Goal: Transaction & Acquisition: Purchase product/service

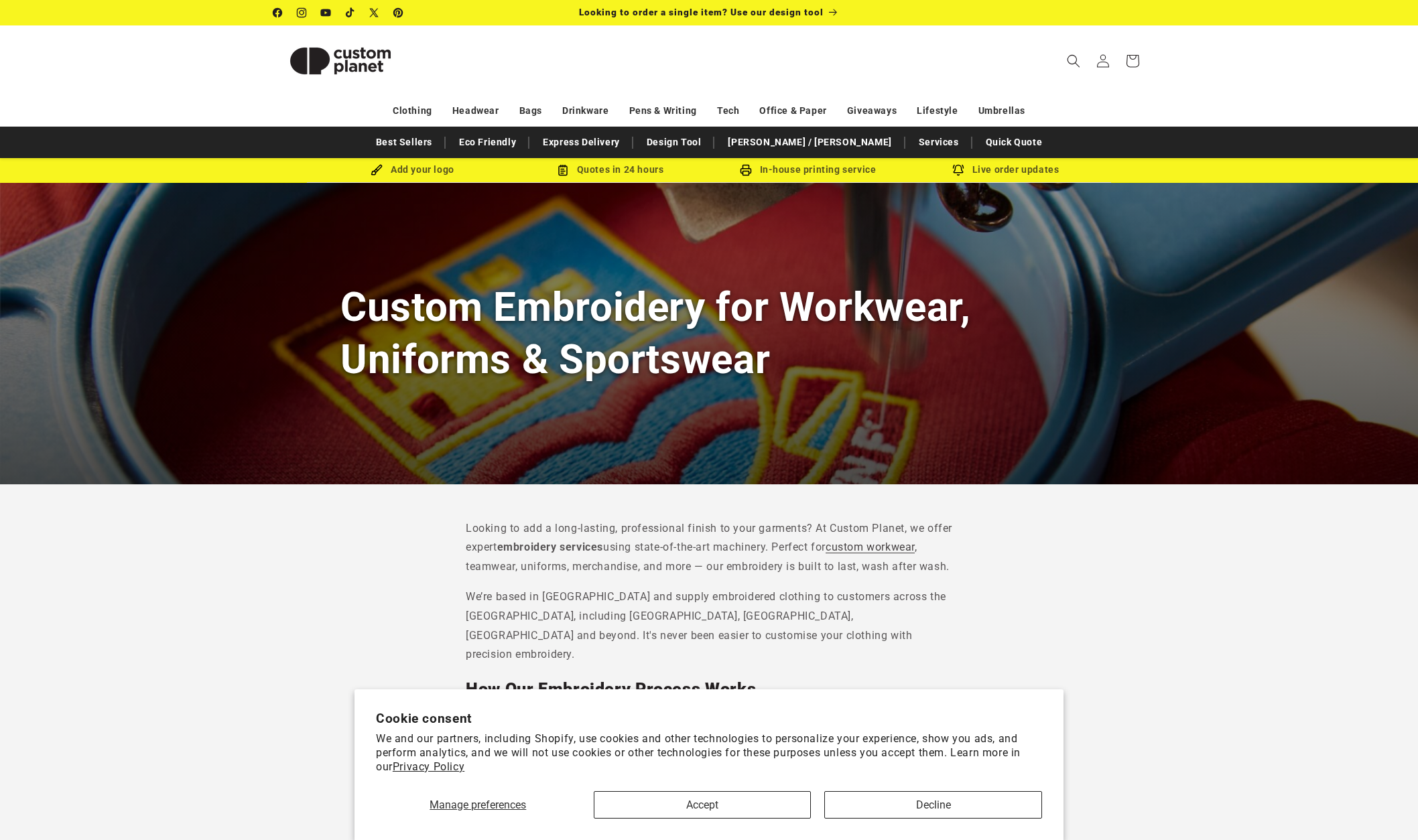
click at [685, 801] on button "Accept" at bounding box center [702, 804] width 218 height 28
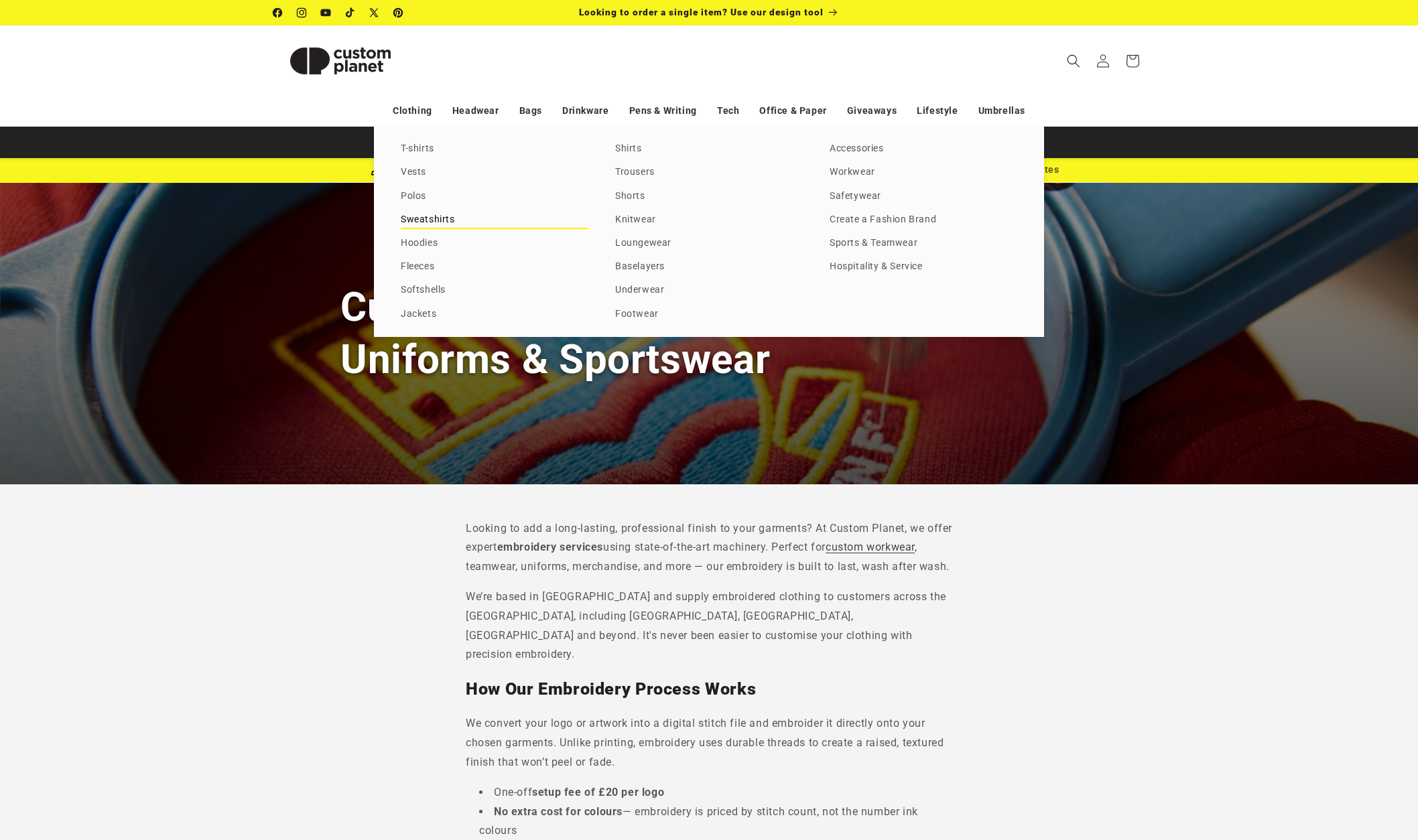
click at [409, 220] on link "Sweatshirts" at bounding box center [494, 220] width 188 height 18
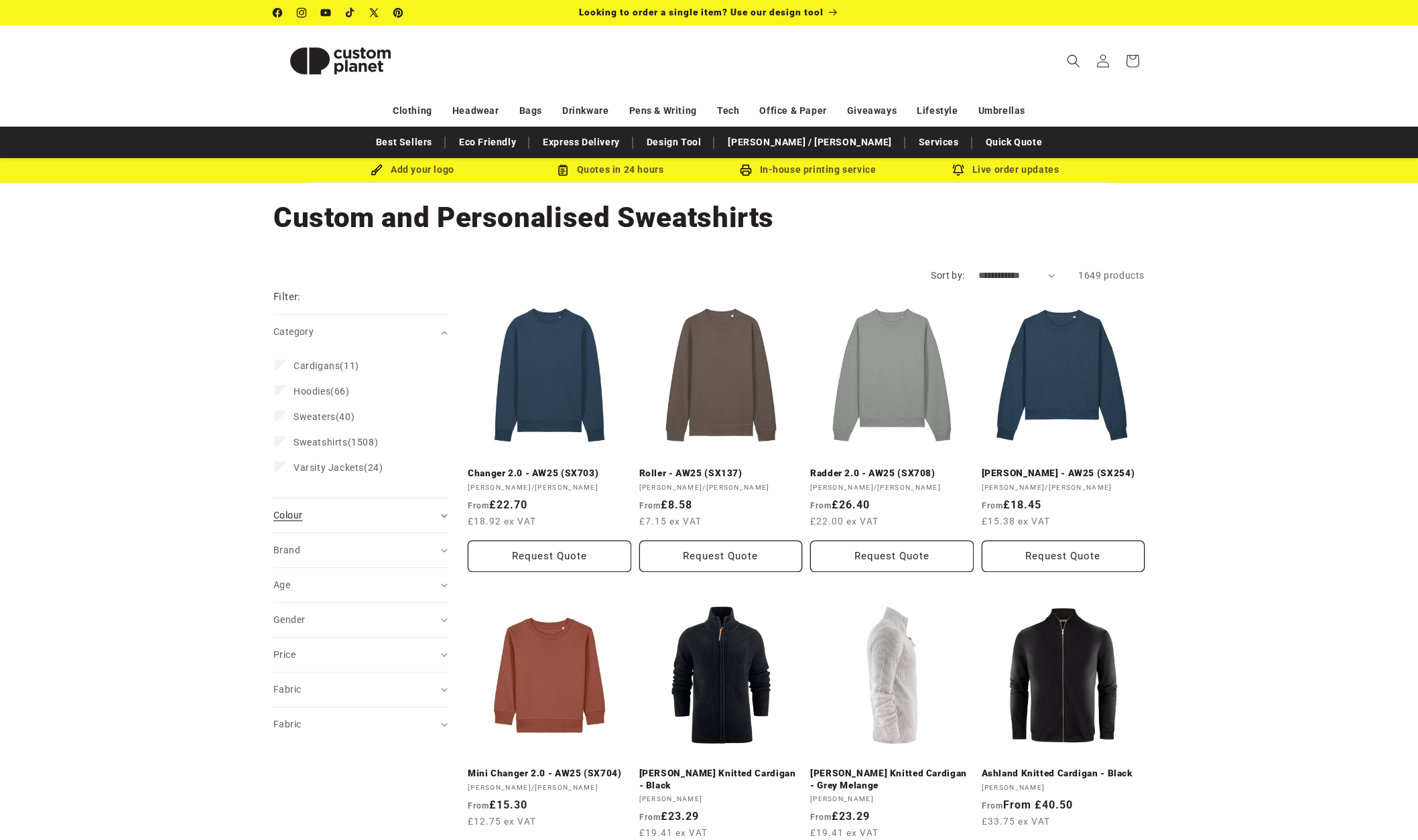
click at [367, 512] on div "Colour (0)" at bounding box center [354, 516] width 163 height 14
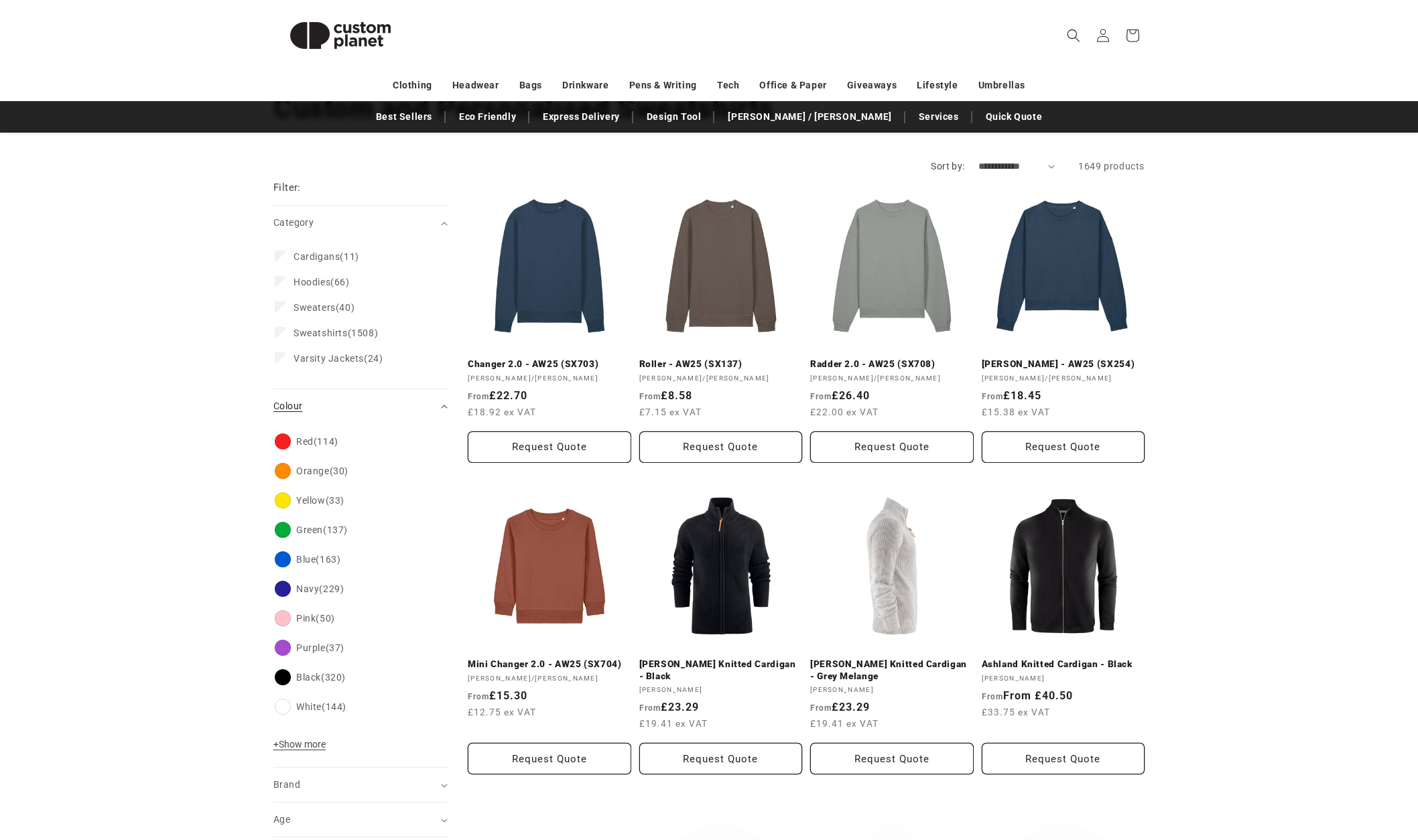
scroll to position [113, 0]
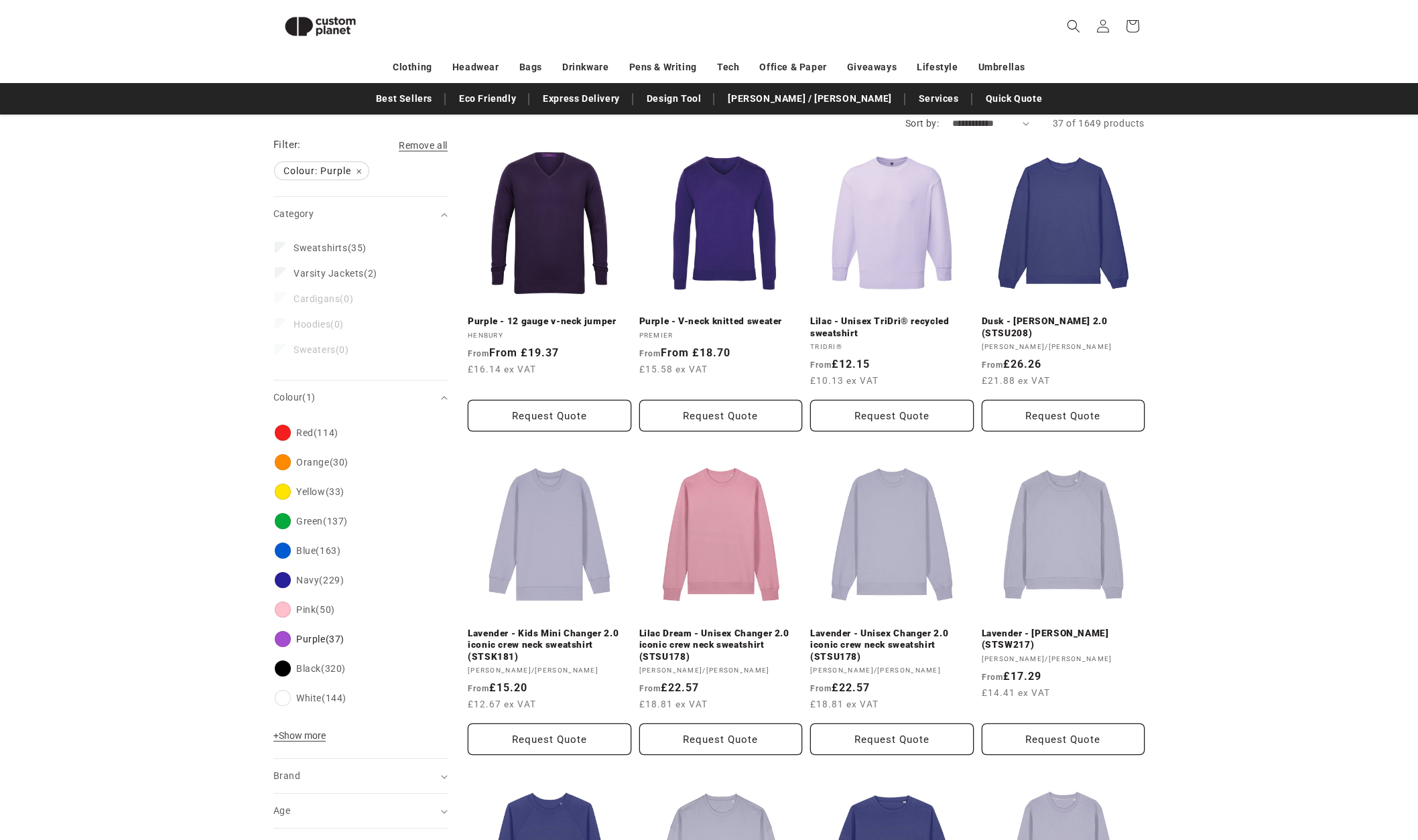
scroll to position [137, 0]
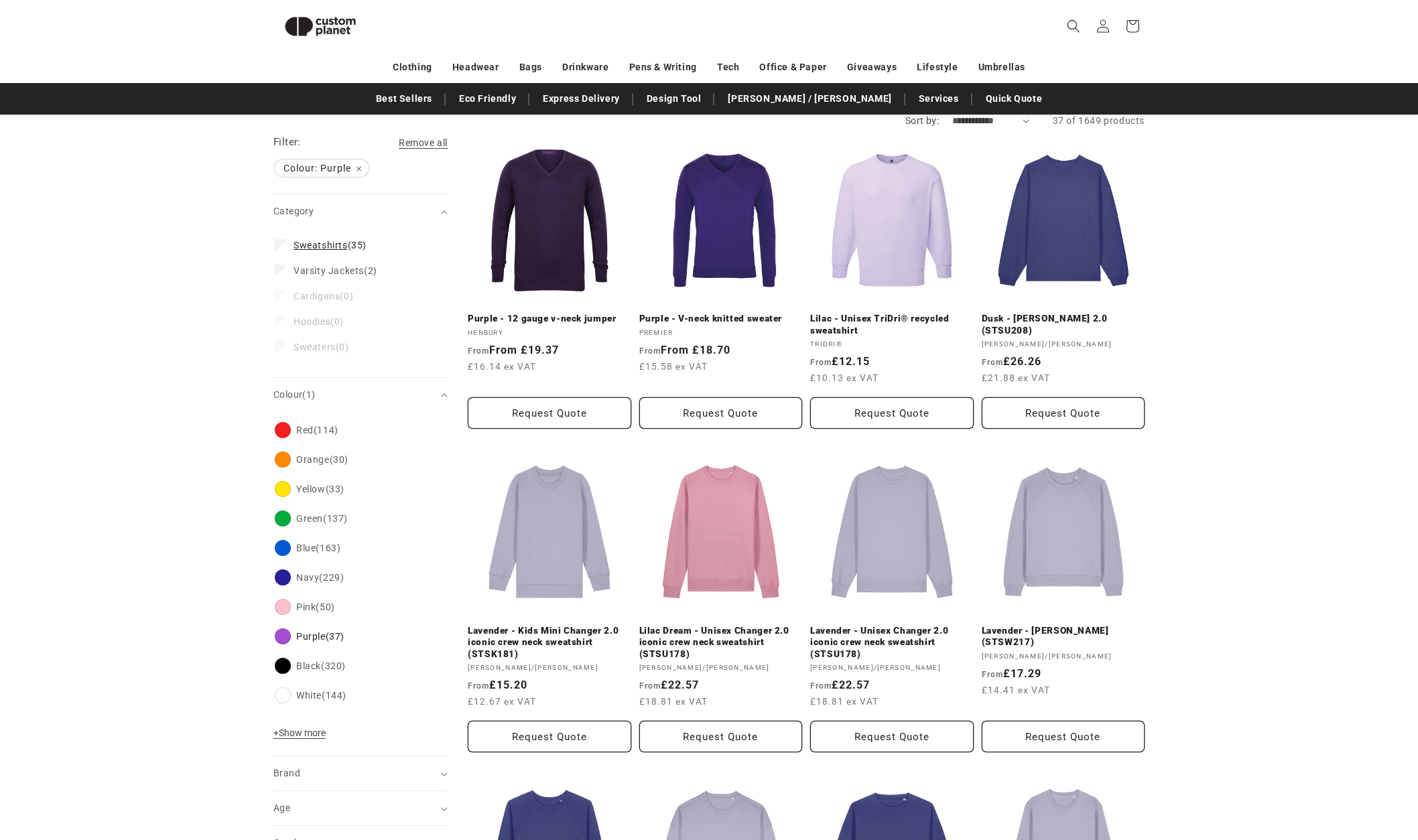
click at [342, 240] on span "Sweatshirts" at bounding box center [321, 245] width 54 height 11
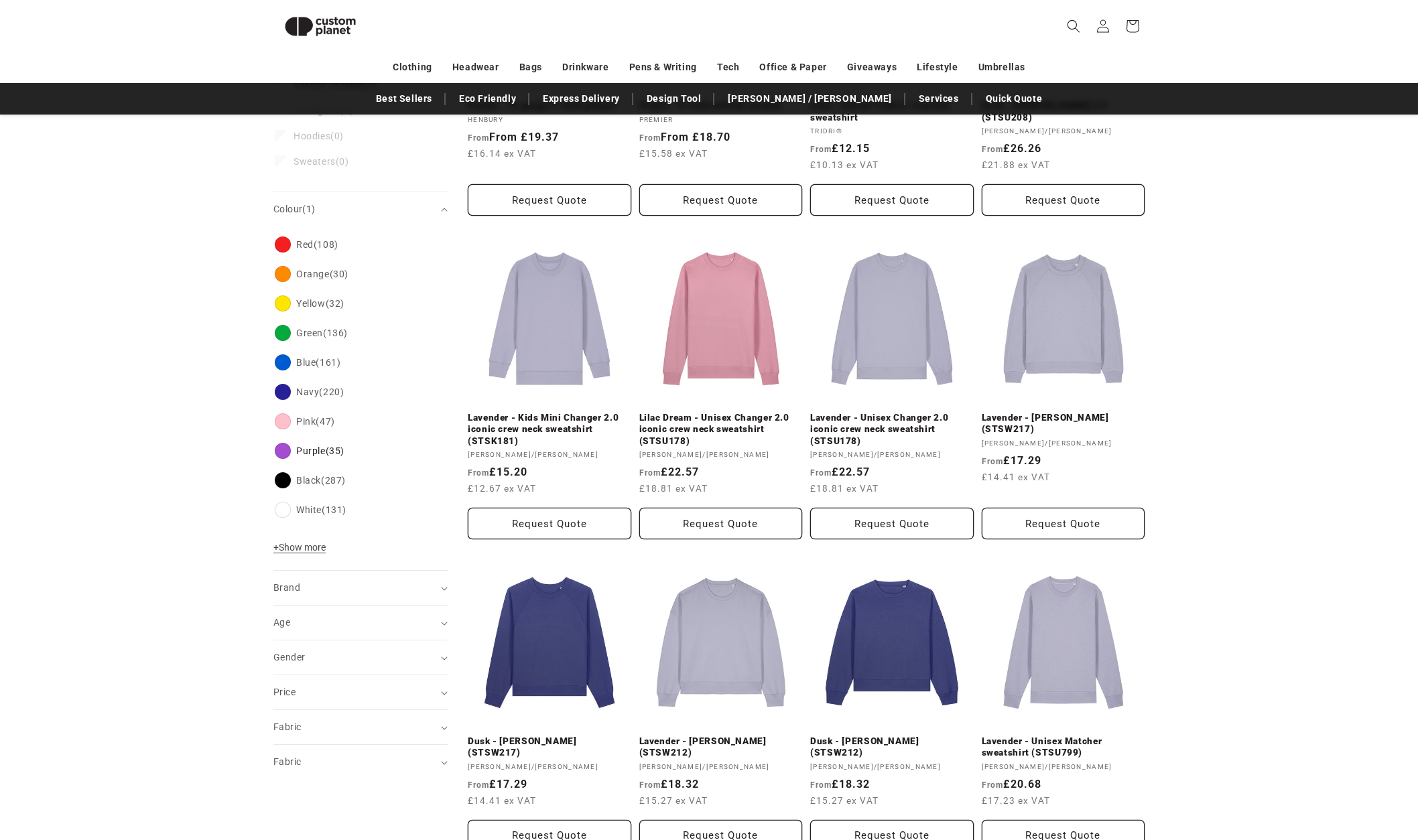
scroll to position [427, 0]
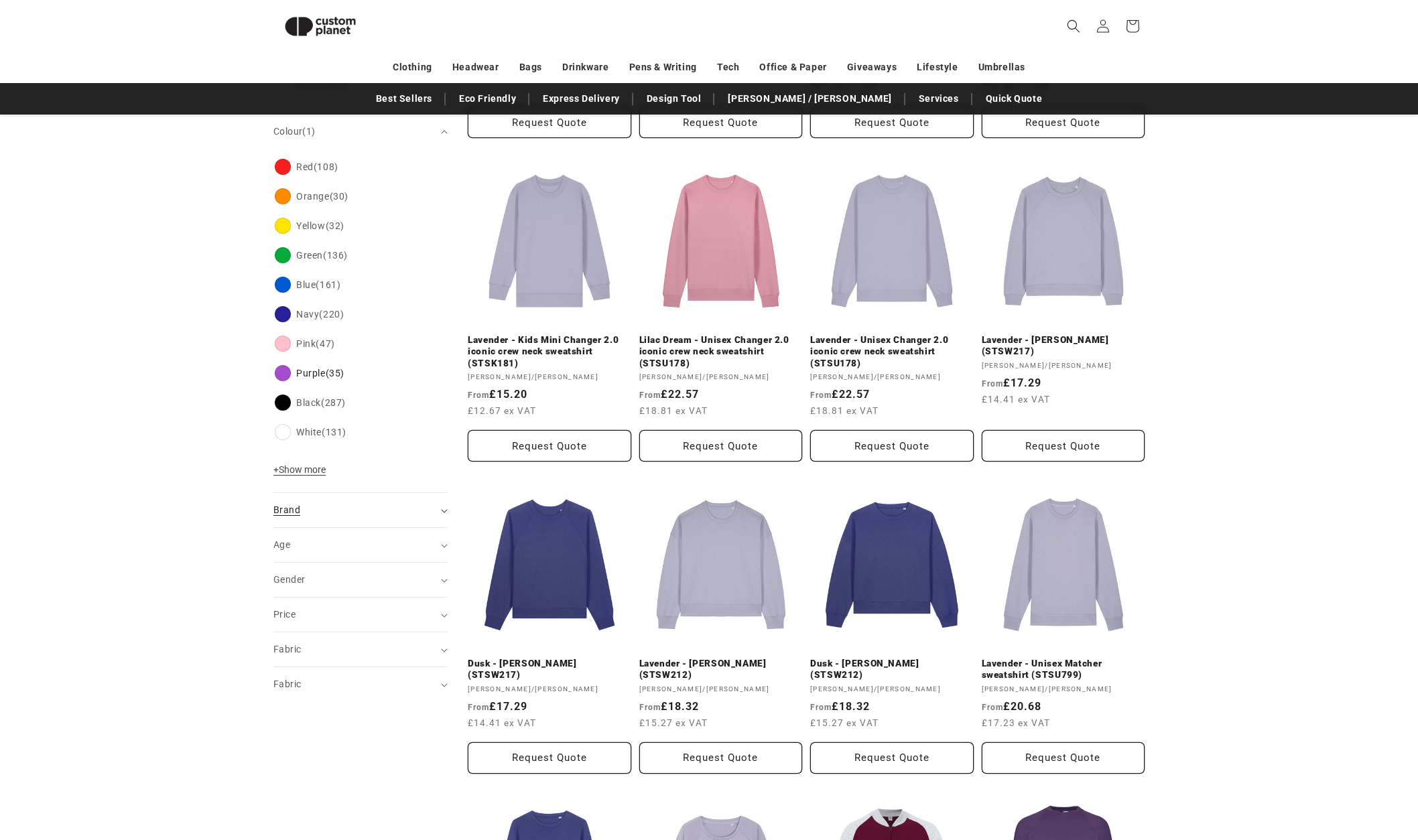
click at [374, 512] on div "Brand (0)" at bounding box center [354, 510] width 163 height 14
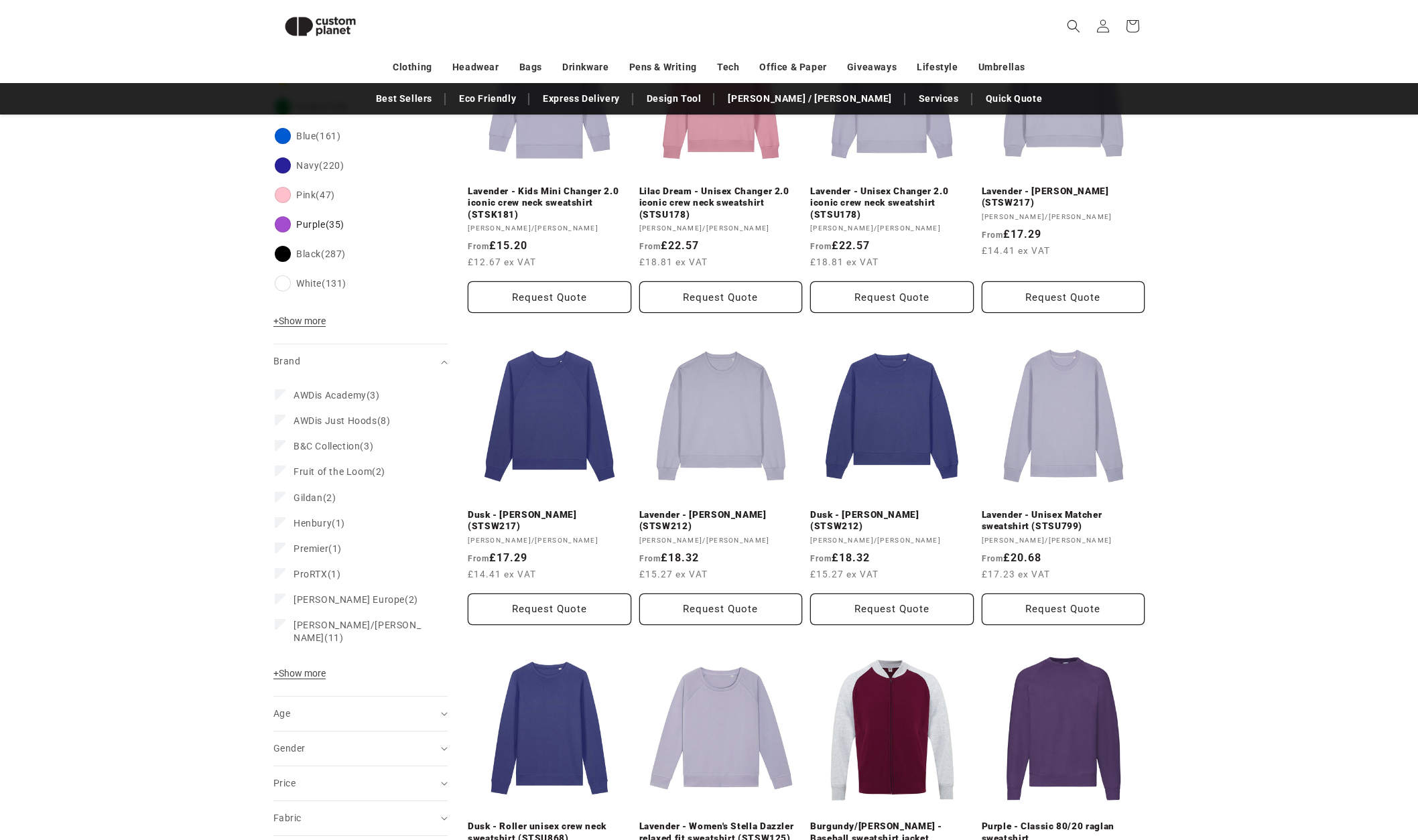
scroll to position [399, 0]
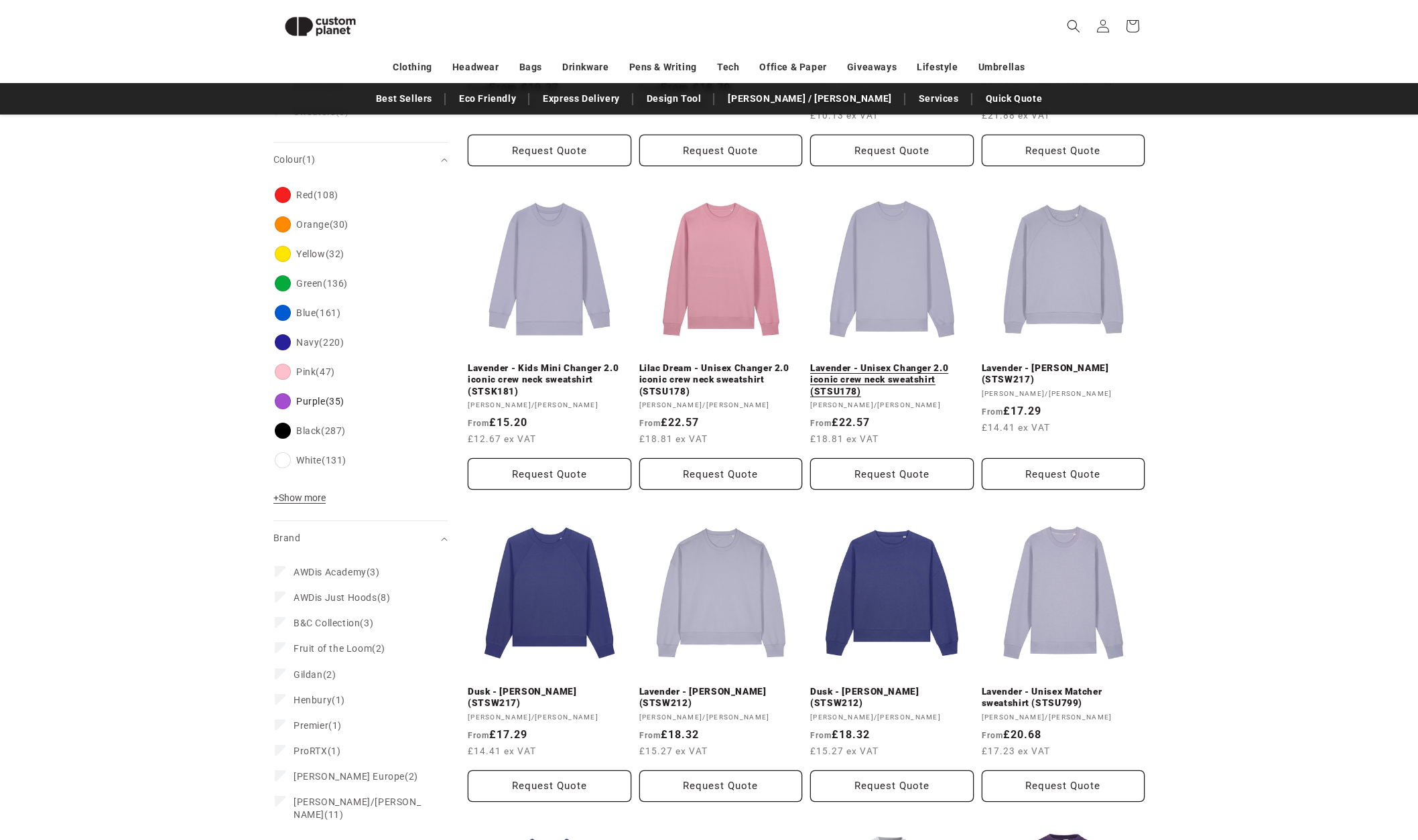
click at [892, 363] on link "Lavender - Unisex Changer 2.0 iconic crew neck sweatshirt (STSU178)" at bounding box center [892, 381] width 164 height 36
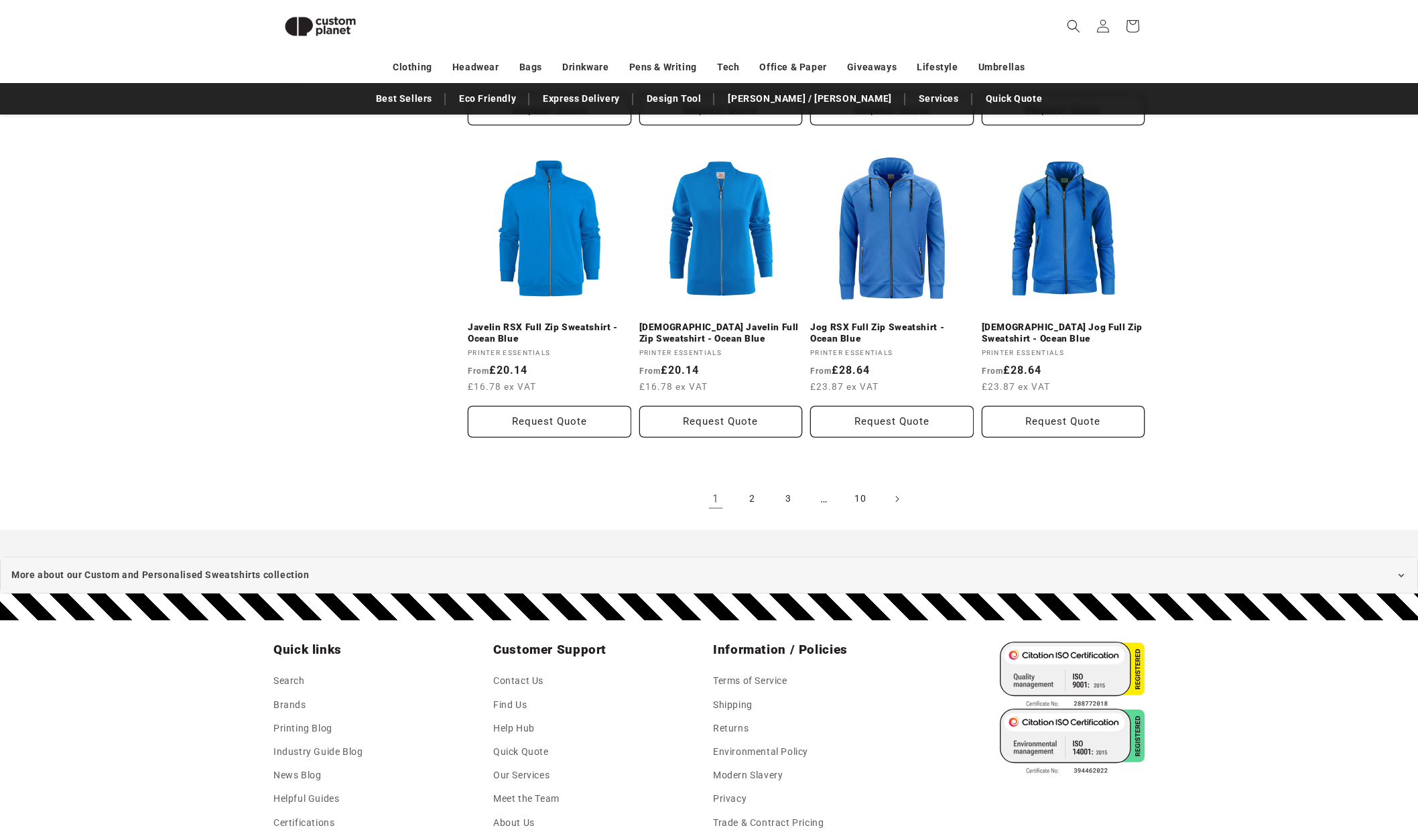
scroll to position [1359, 0]
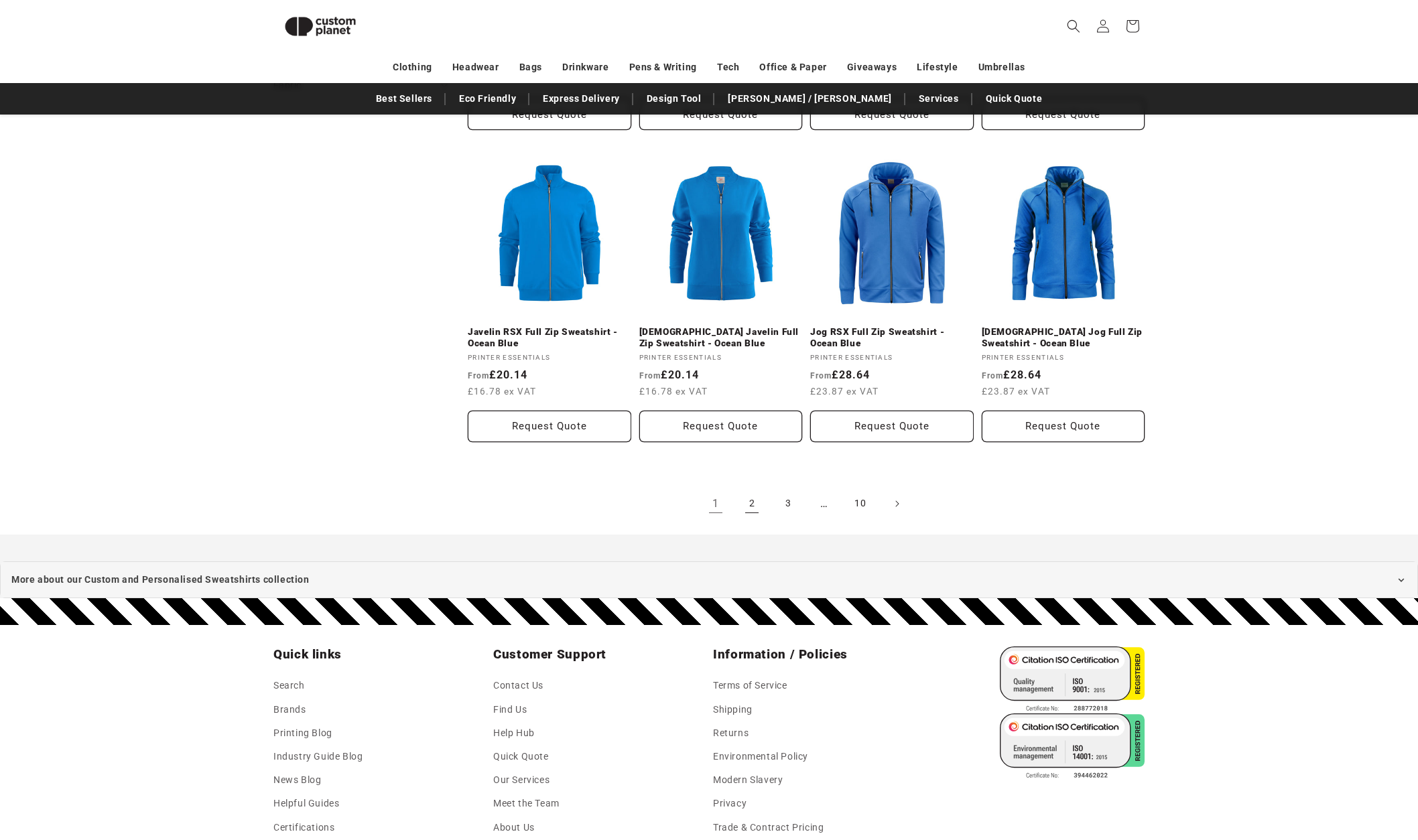
click at [754, 506] on link "2" at bounding box center [751, 504] width 29 height 29
